Goal: Task Accomplishment & Management: Manage account settings

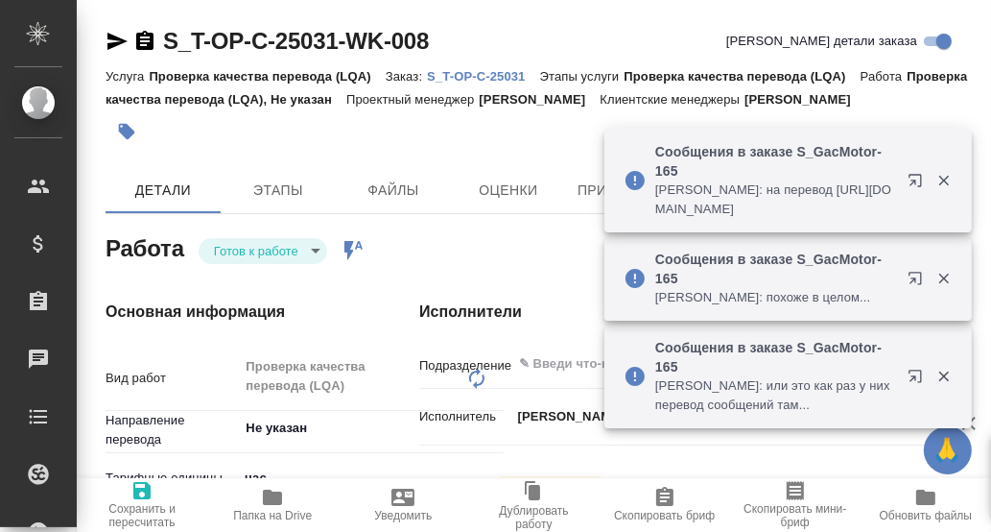
type textarea "x"
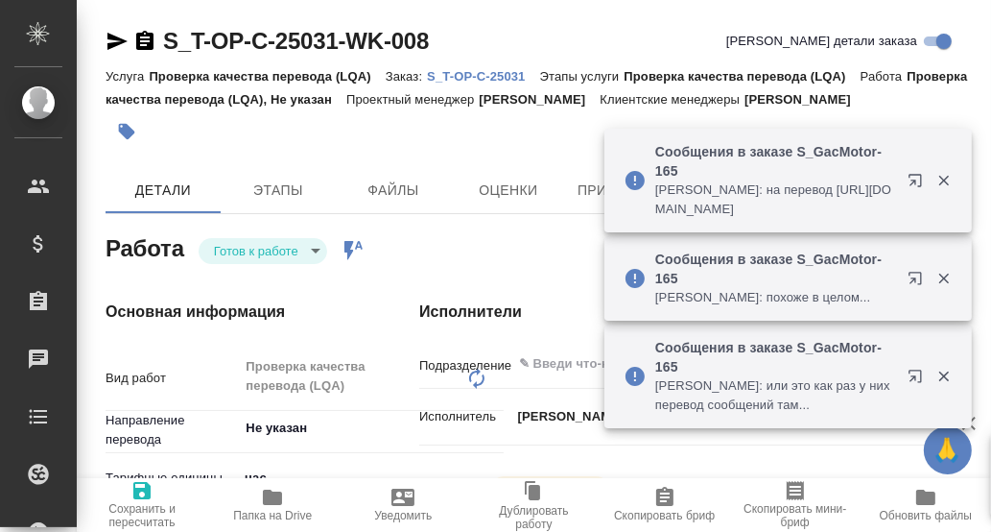
type textarea "x"
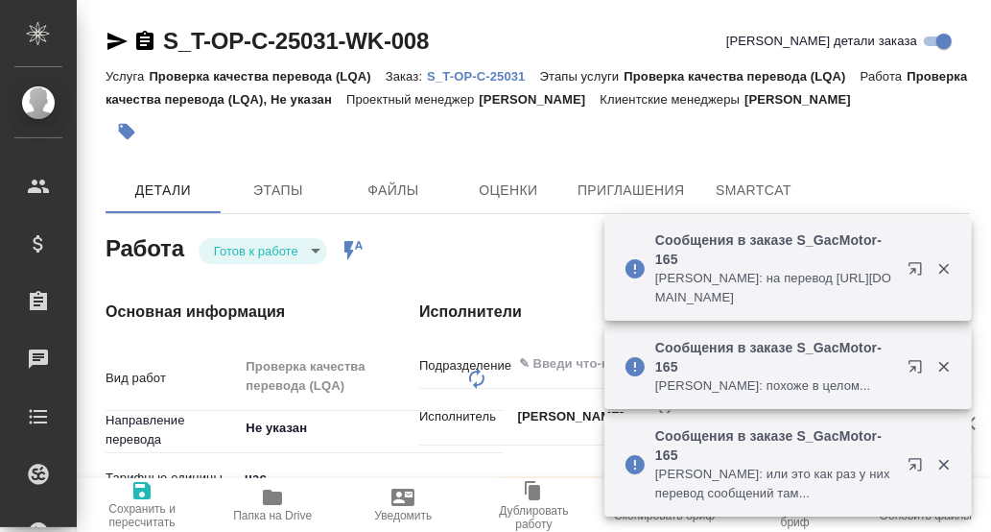
type textarea "x"
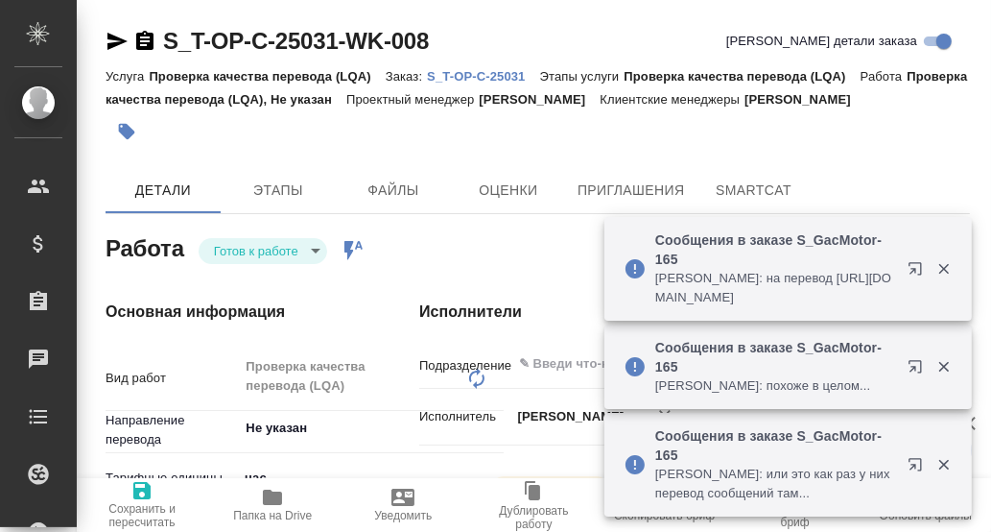
type textarea "x"
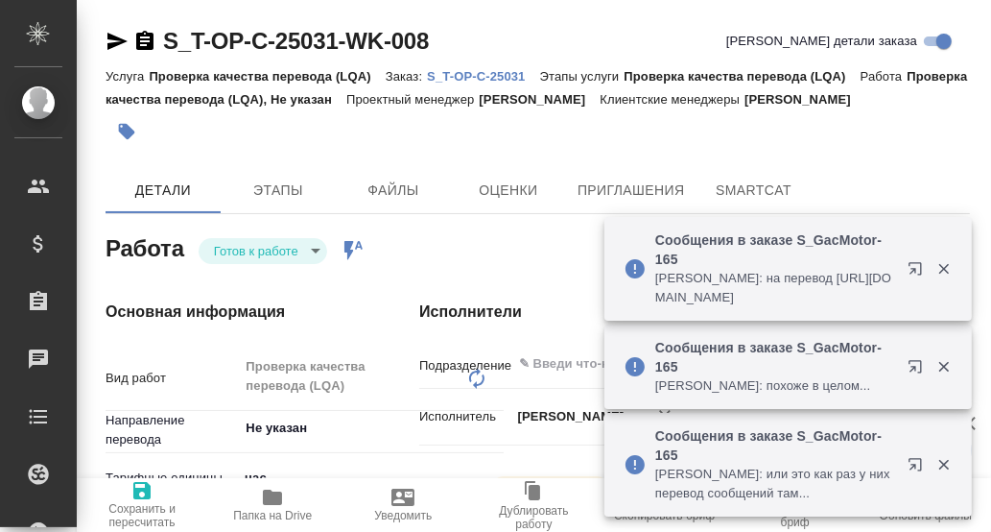
type textarea "x"
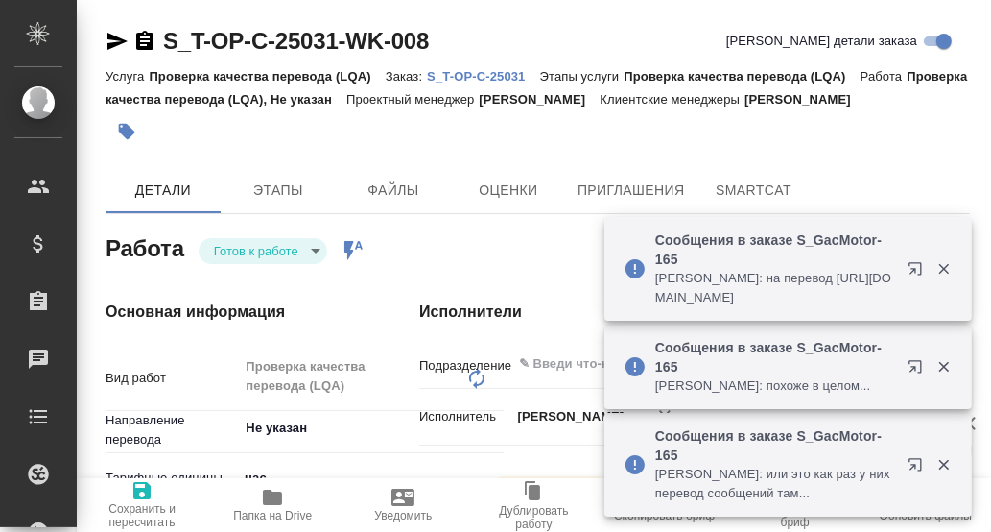
type textarea "x"
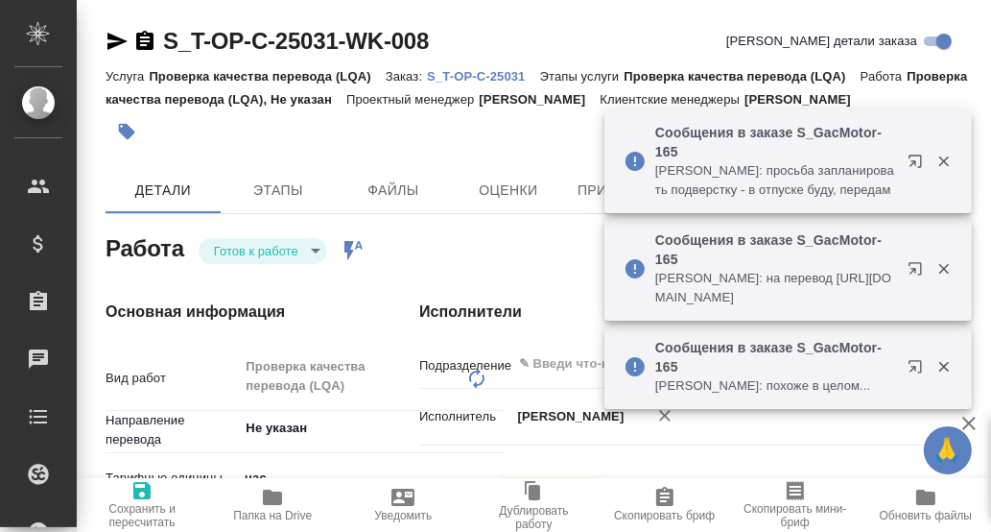
type textarea "x"
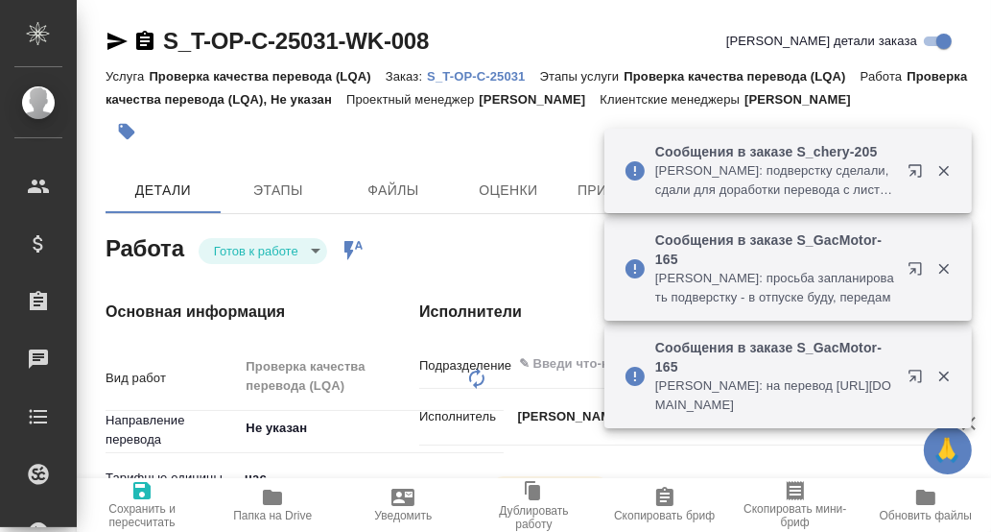
type textarea "x"
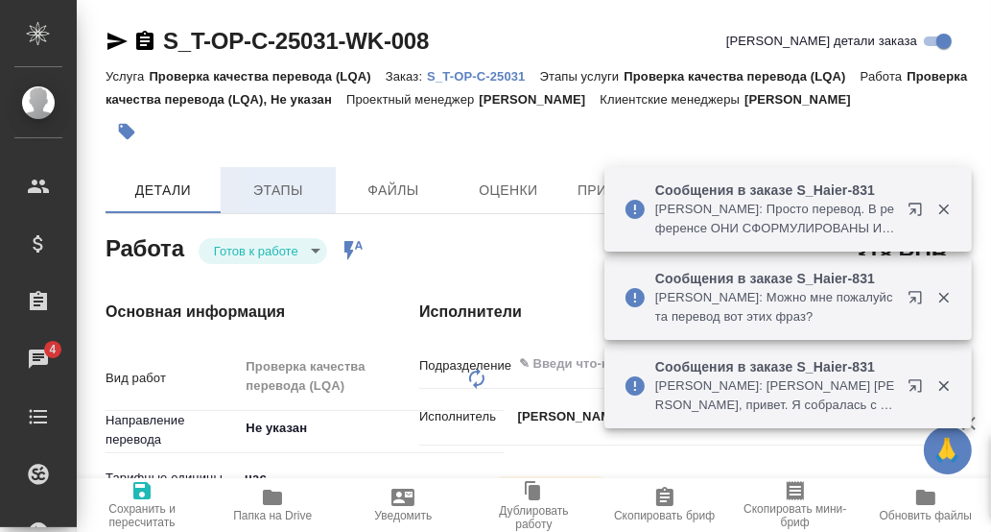
type textarea "x"
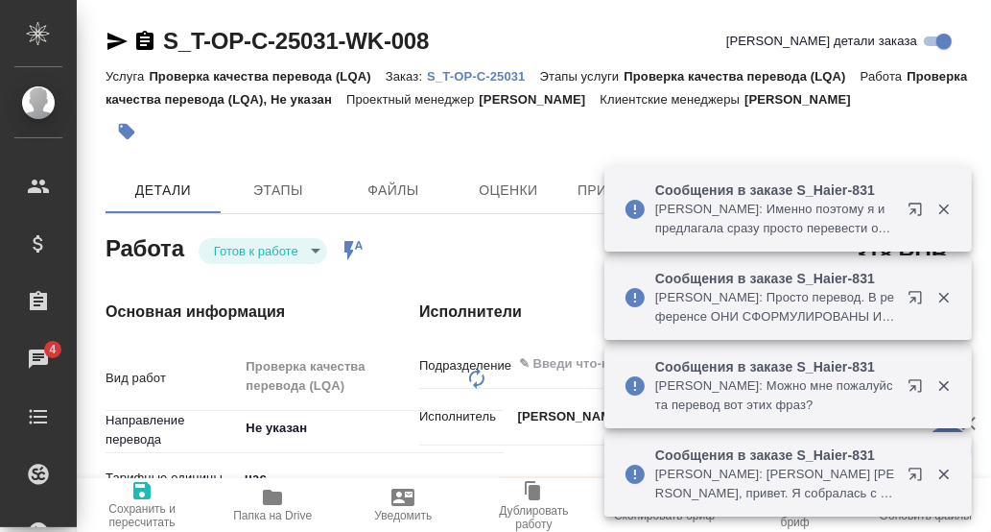
click at [473, 74] on p "S_T-OP-C-25031" at bounding box center [483, 76] width 112 height 14
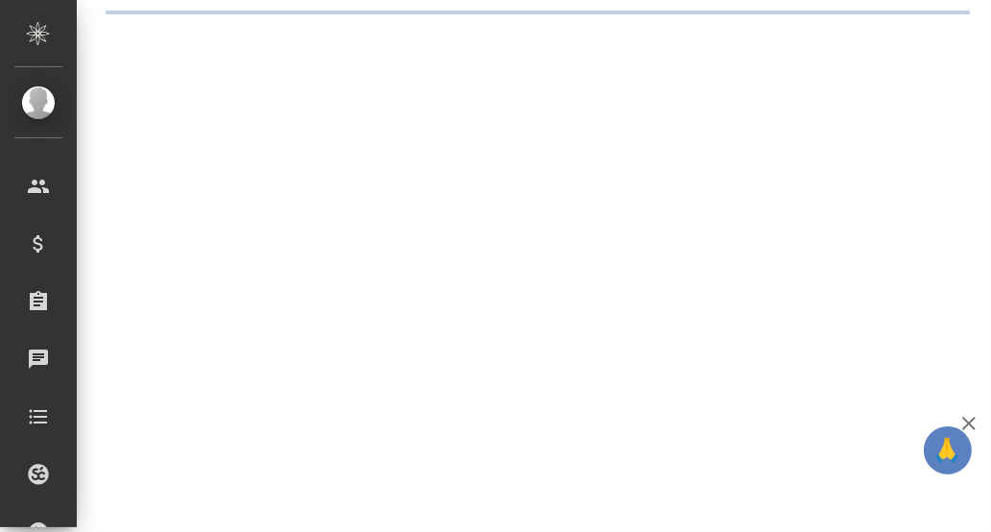
select select "RU"
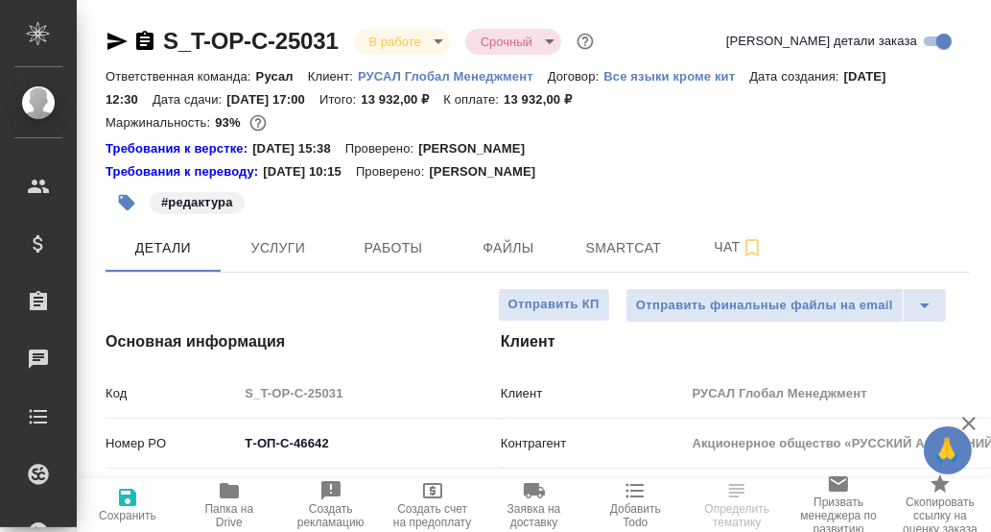
type textarea "x"
type input "[PERSON_NAME]"
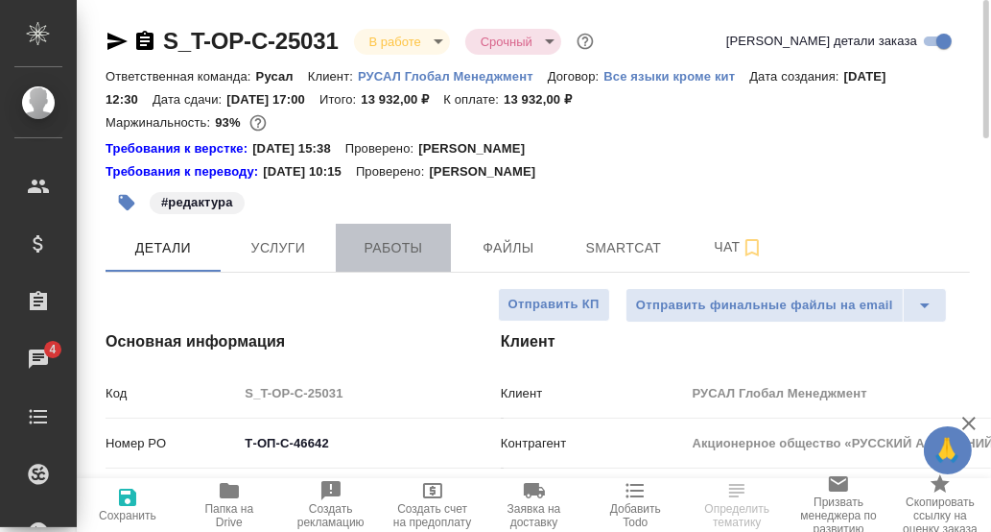
drag, startPoint x: 411, startPoint y: 251, endPoint x: 577, endPoint y: 247, distance: 166.1
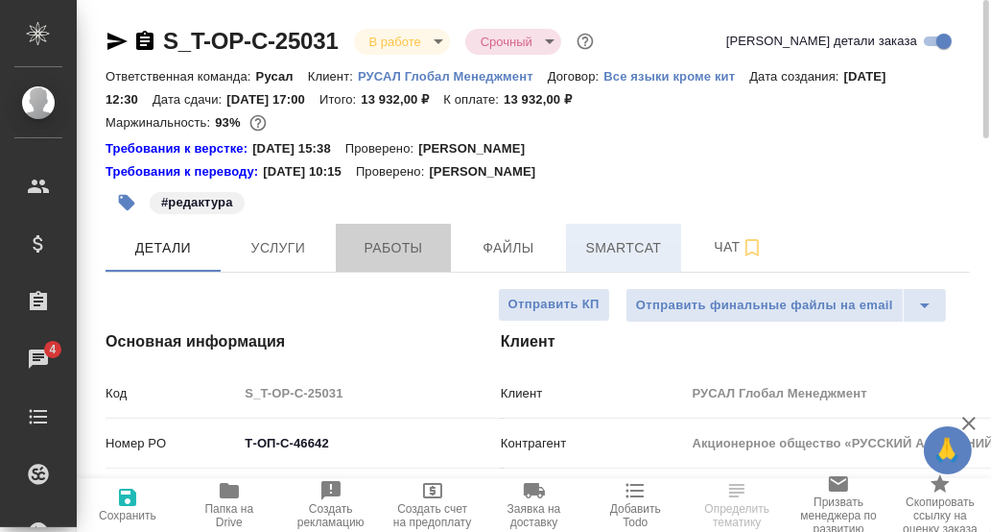
click at [411, 251] on span "Работы" at bounding box center [393, 248] width 92 height 24
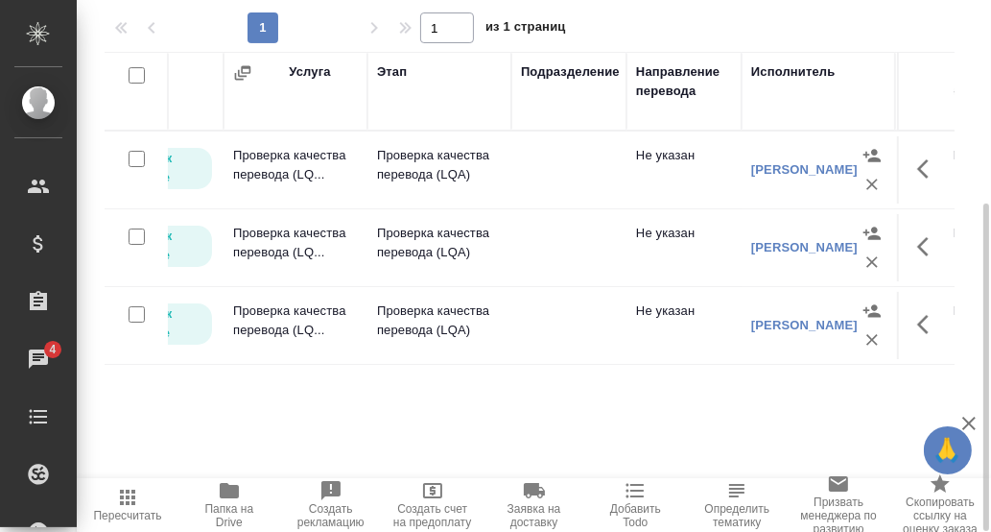
scroll to position [0, 185]
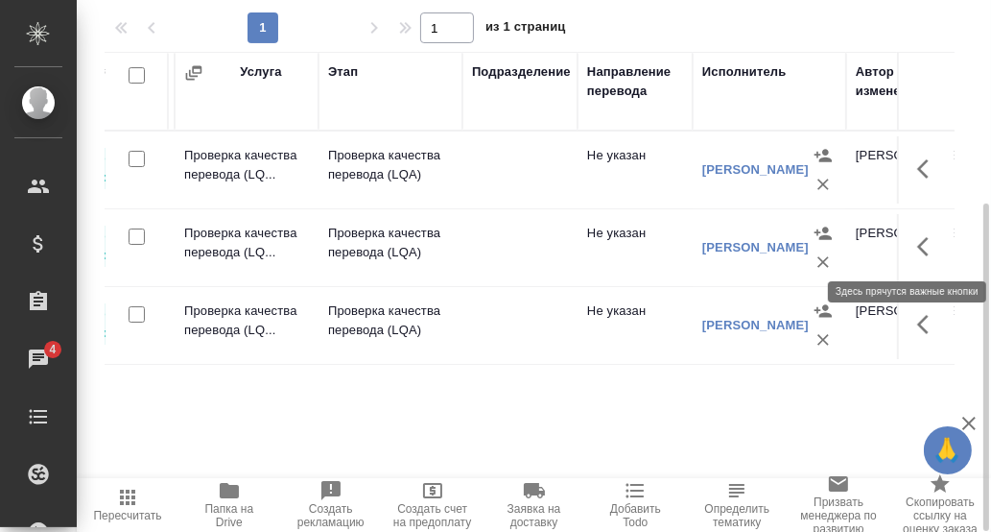
click at [917, 245] on icon "button" at bounding box center [928, 246] width 23 height 23
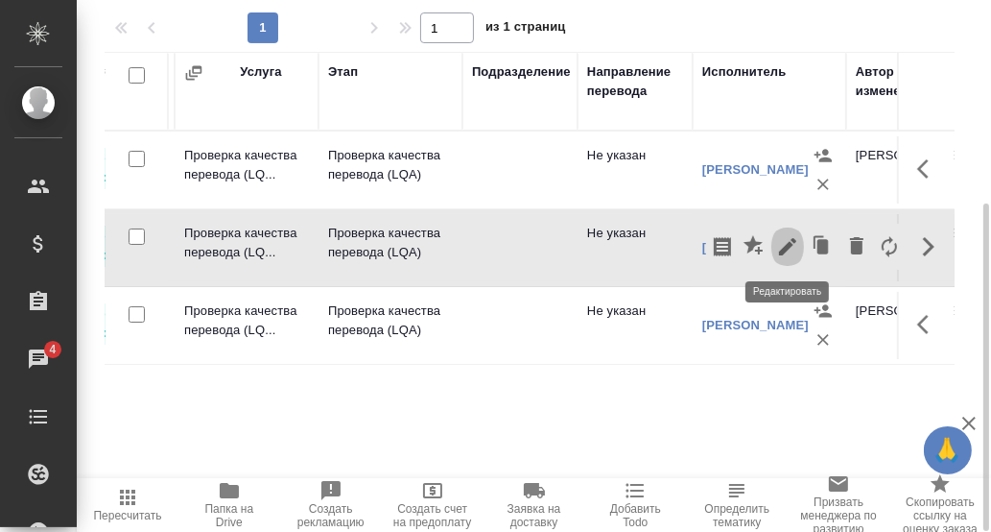
click at [788, 245] on icon "button" at bounding box center [787, 246] width 17 height 17
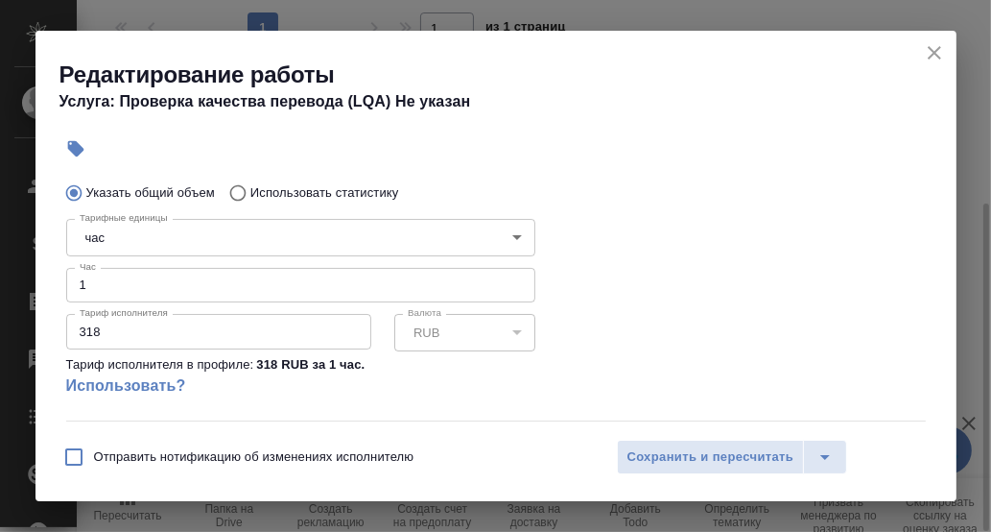
scroll to position [479, 0]
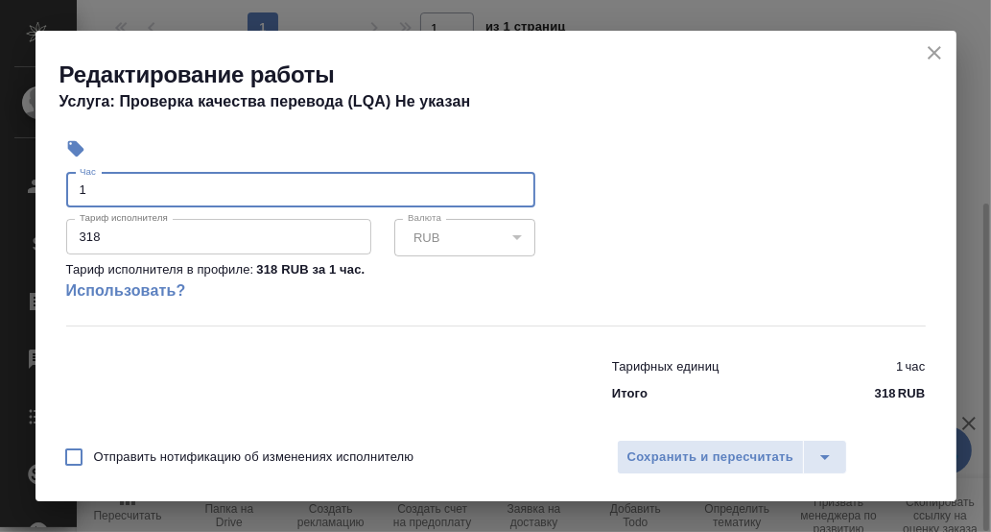
drag, startPoint x: 92, startPoint y: 190, endPoint x: 59, endPoint y: 188, distance: 33.6
click at [59, 188] on div "Тарифные единицы час 5a8b1489cc6b4906c91bfd93 Тарифные единицы Час 1 Час Тариф …" at bounding box center [301, 220] width 546 height 285
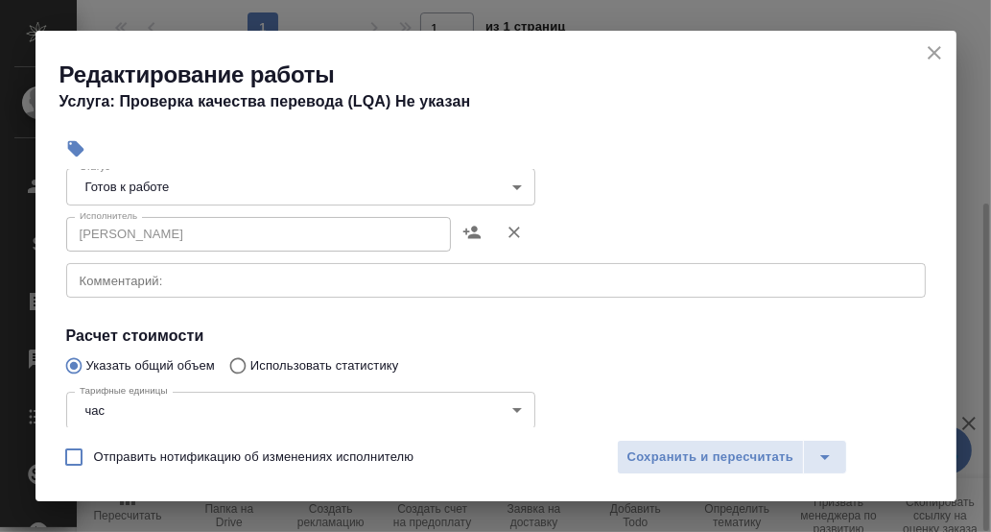
scroll to position [107, 0]
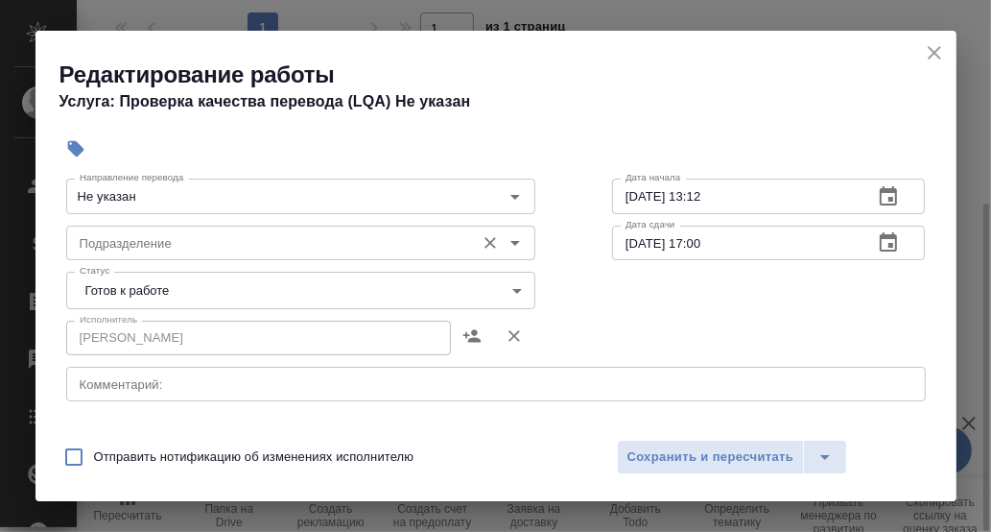
click at [303, 232] on div "Подразделение" at bounding box center [300, 243] width 469 height 35
type input "2.5"
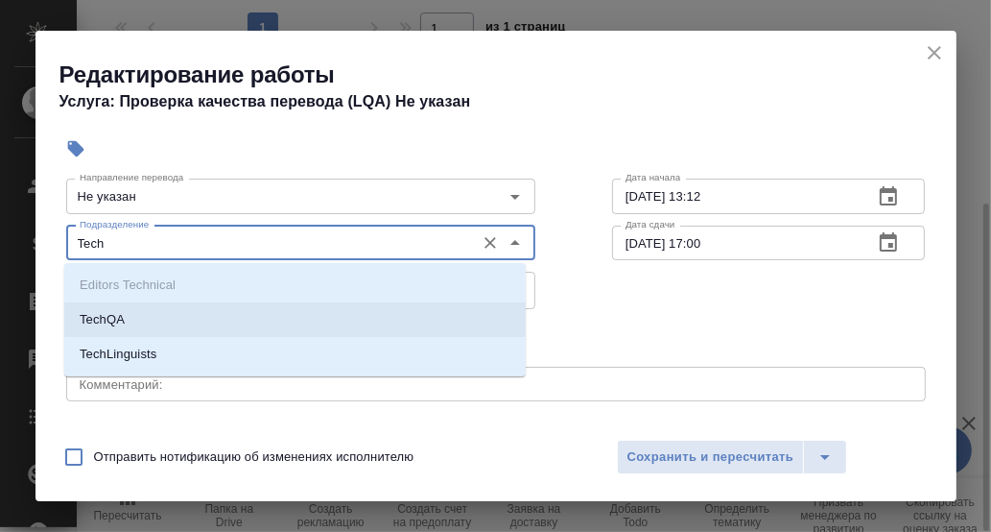
click at [121, 321] on p "TechQA" at bounding box center [102, 319] width 45 height 19
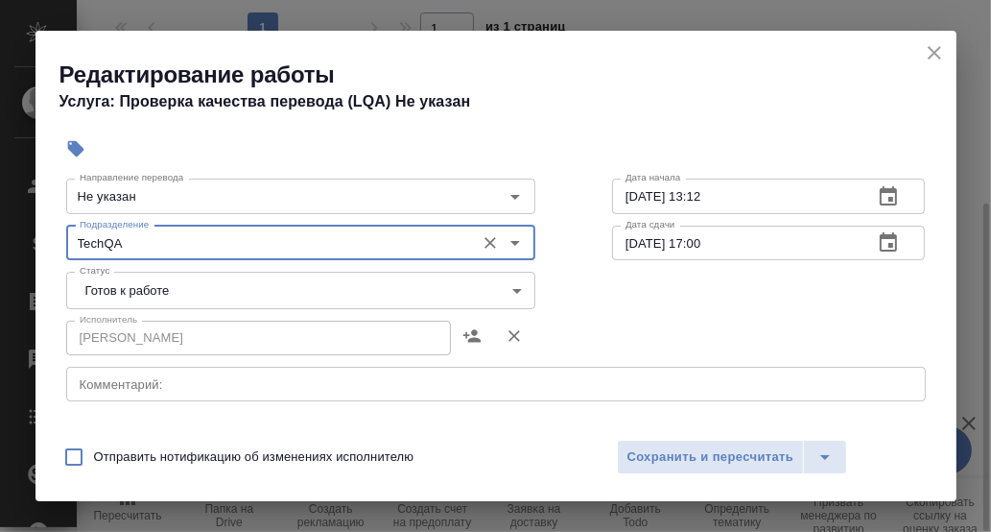
type input "TechQA"
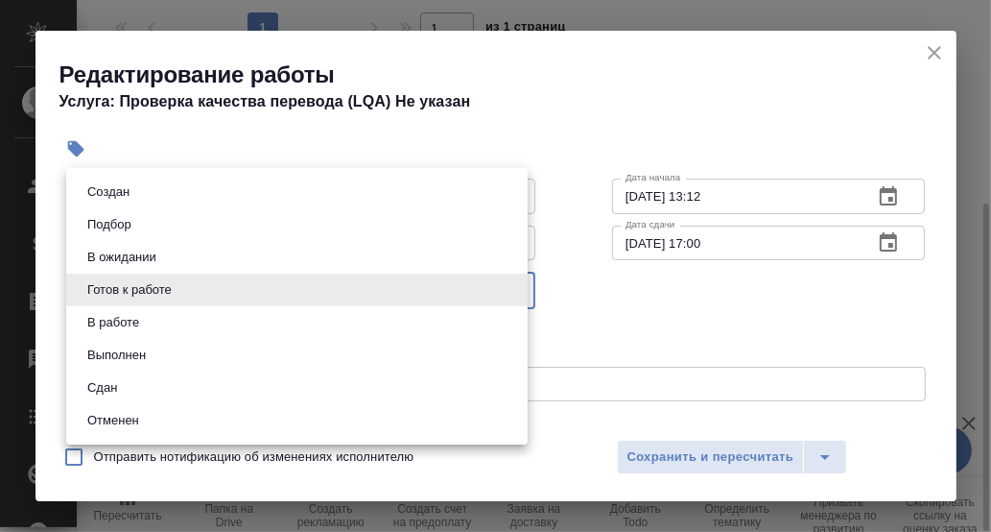
click at [502, 288] on body "🙏 .cls-1 fill:#fff; AWATERA [PERSON_NAME] d.rumyantseva Клиенты Спецификации За…" at bounding box center [495, 266] width 991 height 532
click at [642, 271] on div at bounding box center [495, 266] width 991 height 532
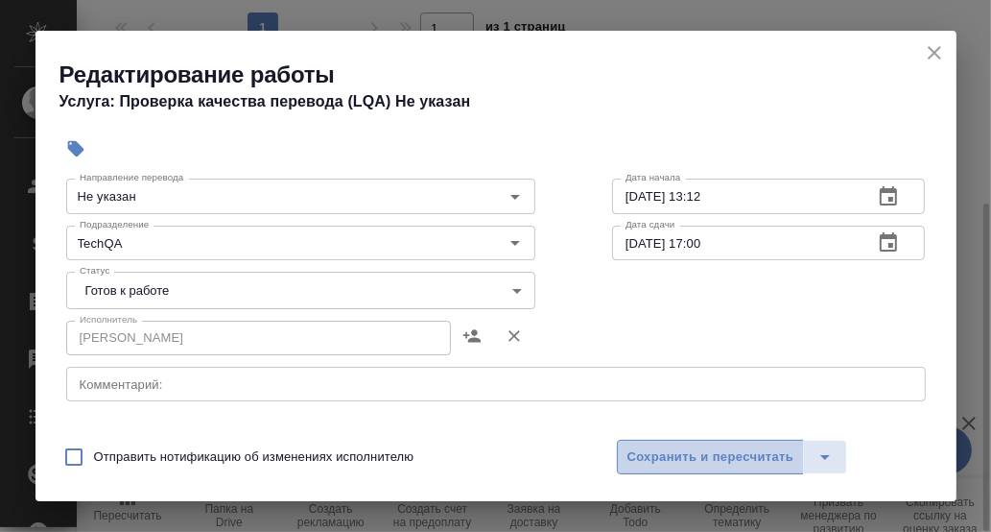
drag, startPoint x: 684, startPoint y: 459, endPoint x: 757, endPoint y: 390, distance: 100.5
click at [684, 459] on span "Сохранить и пересчитать" at bounding box center [711, 457] width 167 height 22
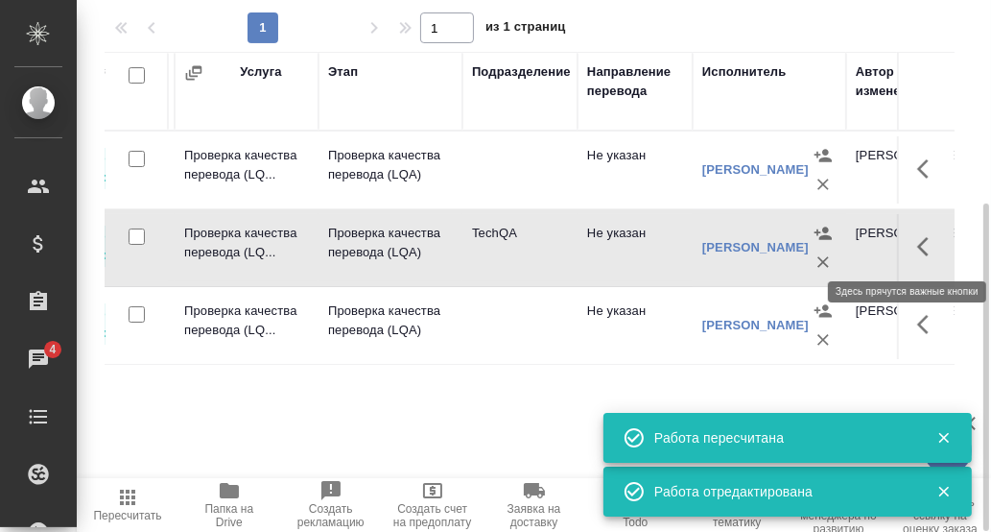
click at [921, 243] on icon "button" at bounding box center [923, 246] width 12 height 19
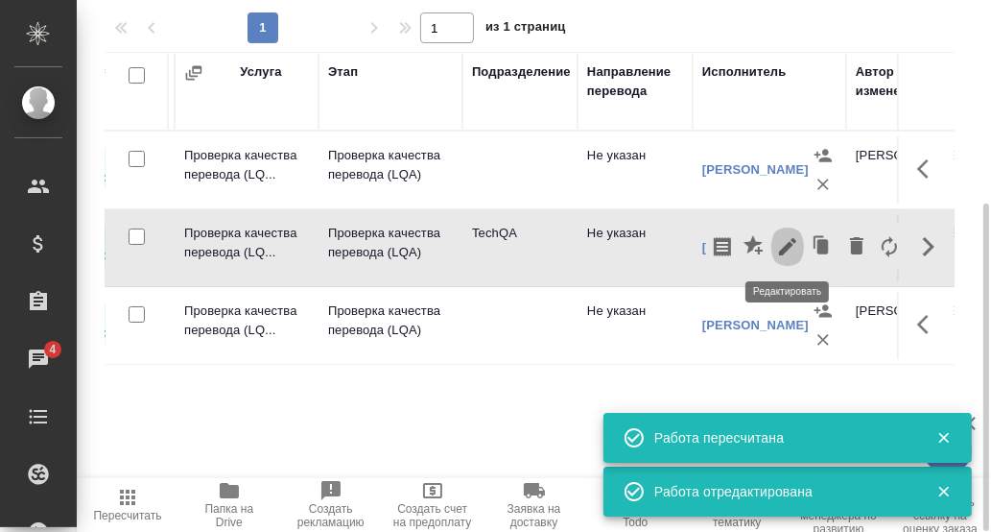
click at [788, 247] on icon "button" at bounding box center [787, 246] width 17 height 17
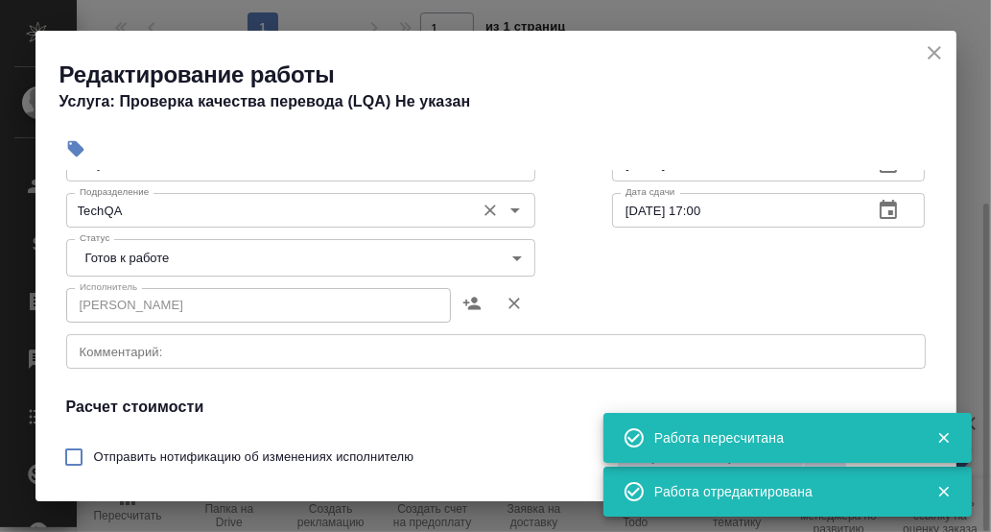
scroll to position [192, 0]
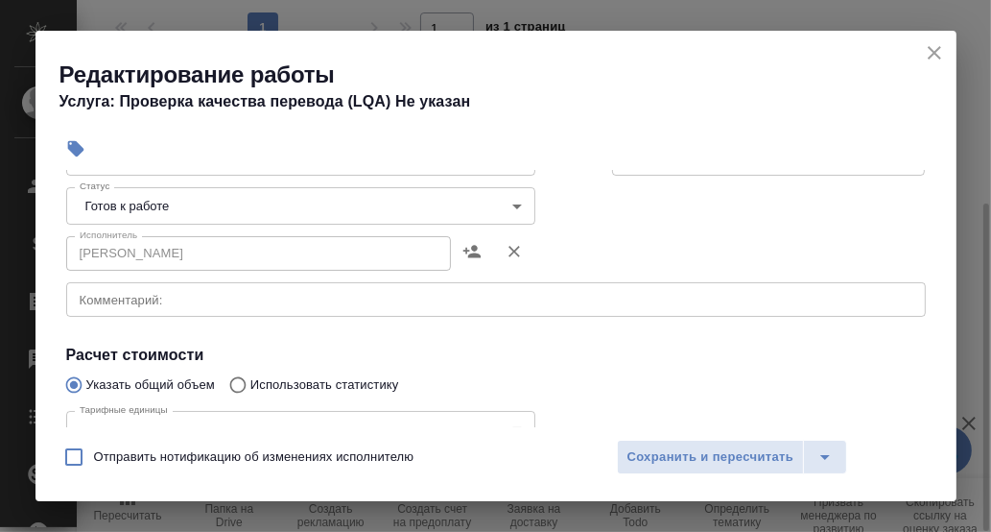
click at [510, 204] on body "🙏 .cls-1 fill:#fff; AWATERA [PERSON_NAME] d.rumyantseva Клиенты Спецификации За…" at bounding box center [495, 266] width 991 height 532
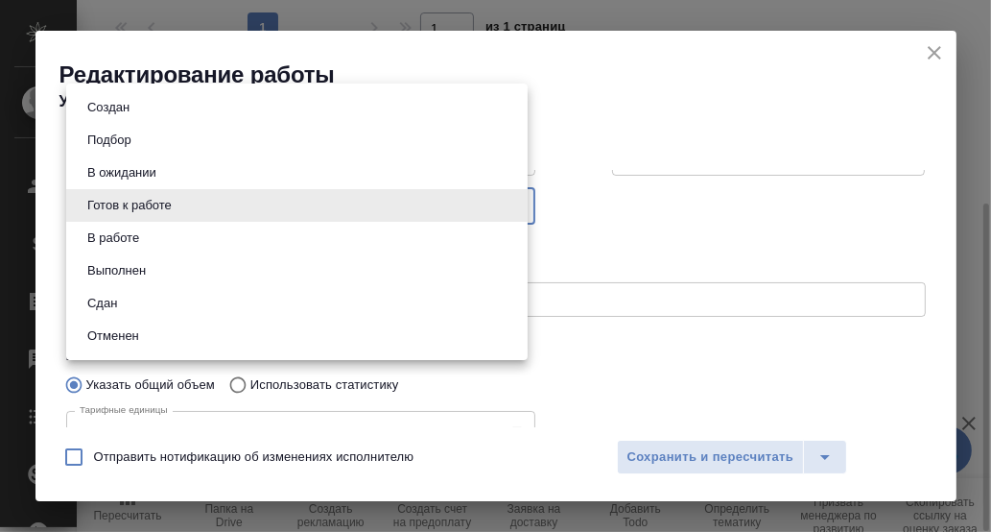
click at [127, 303] on li "Сдан" at bounding box center [297, 303] width 462 height 33
type input "closed"
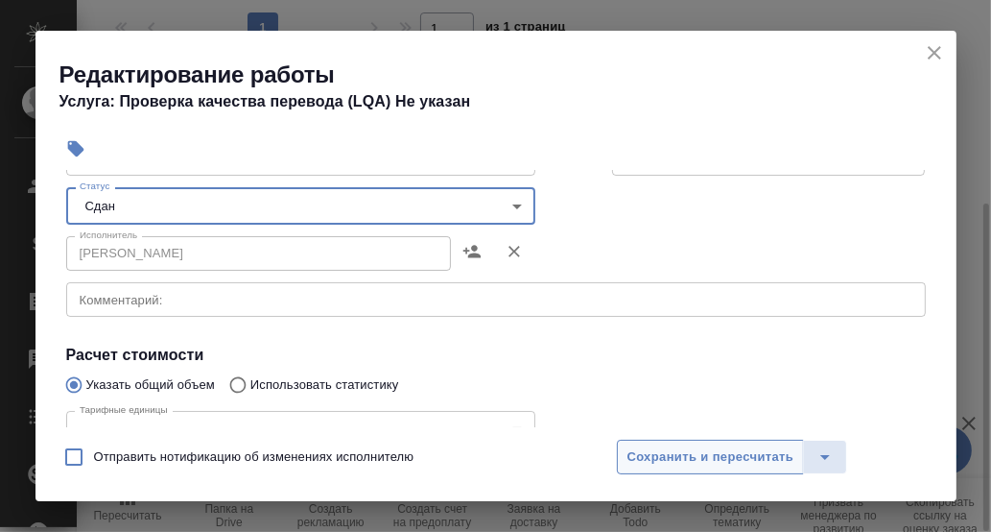
click at [694, 449] on span "Сохранить и пересчитать" at bounding box center [711, 457] width 167 height 22
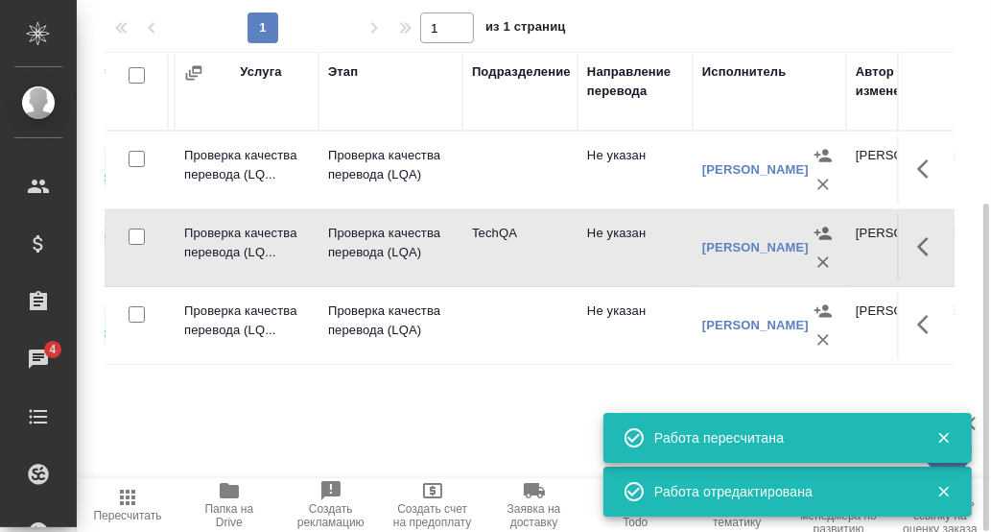
scroll to position [0, 0]
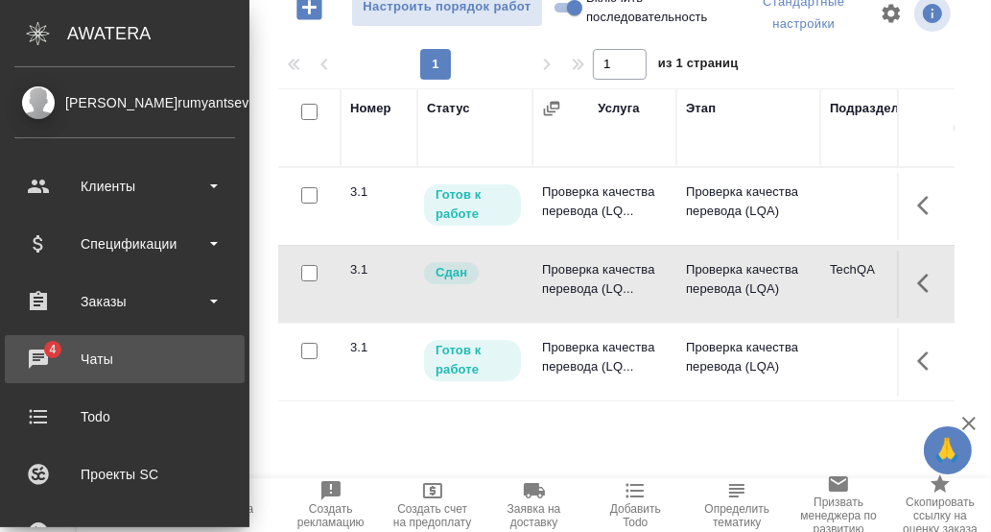
click at [37, 355] on div "Чаты" at bounding box center [124, 359] width 221 height 29
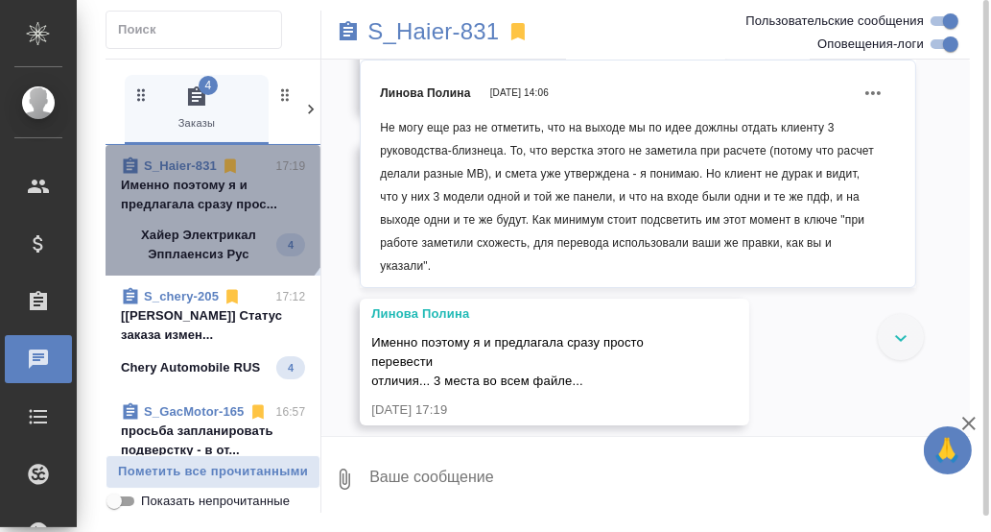
click at [209, 190] on p "Именно поэтому я и предлагала сразу прос..." at bounding box center [213, 195] width 184 height 38
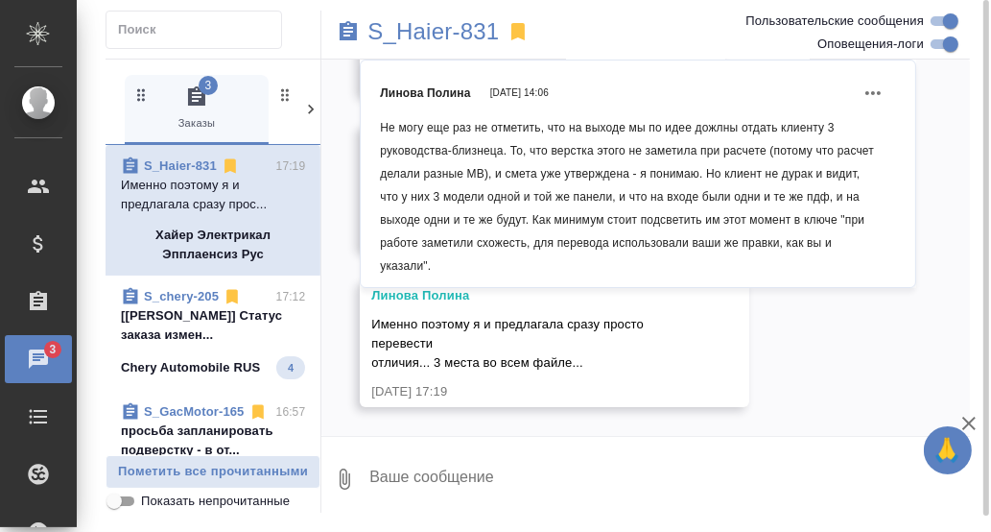
scroll to position [21492, 0]
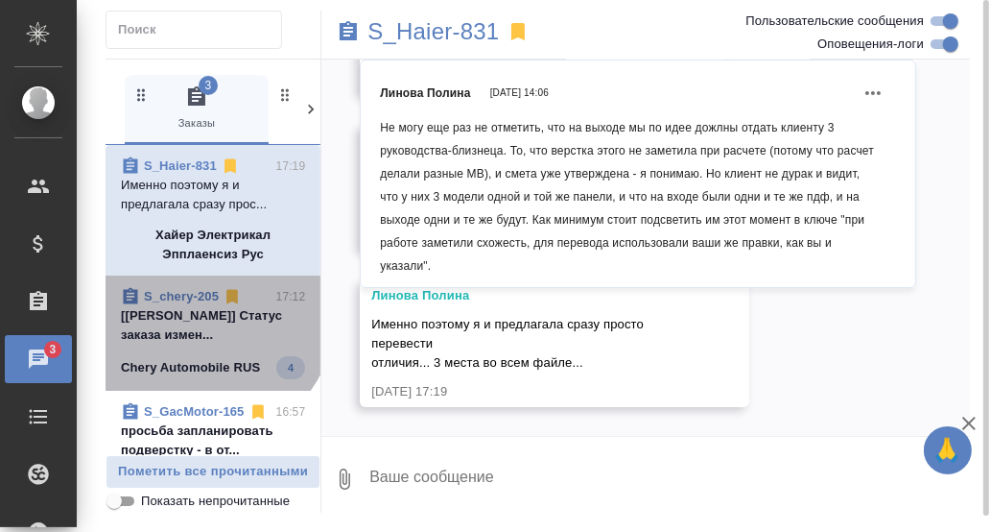
click at [207, 315] on p "[[PERSON_NAME]] Статус заказа измен..." at bounding box center [213, 325] width 184 height 38
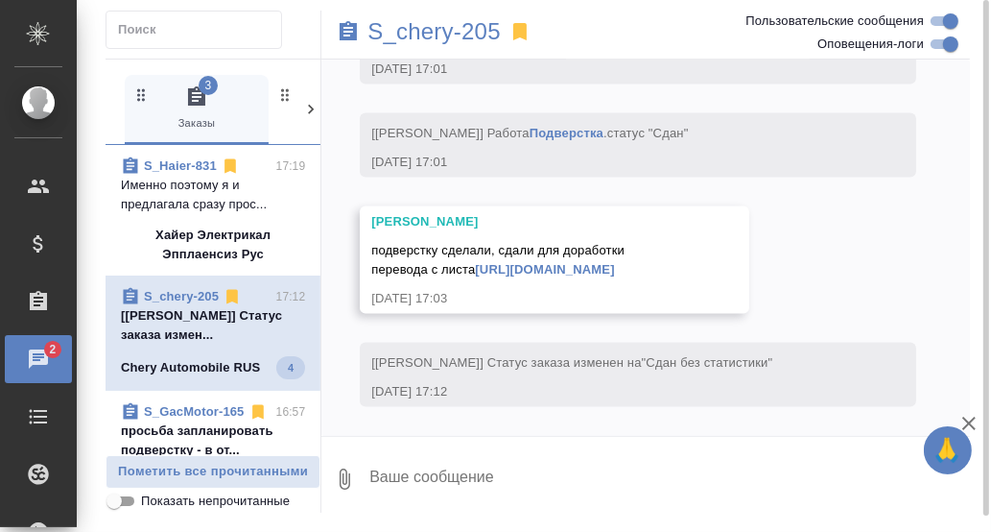
scroll to position [12880, 0]
